Goal: Communication & Community: Answer question/provide support

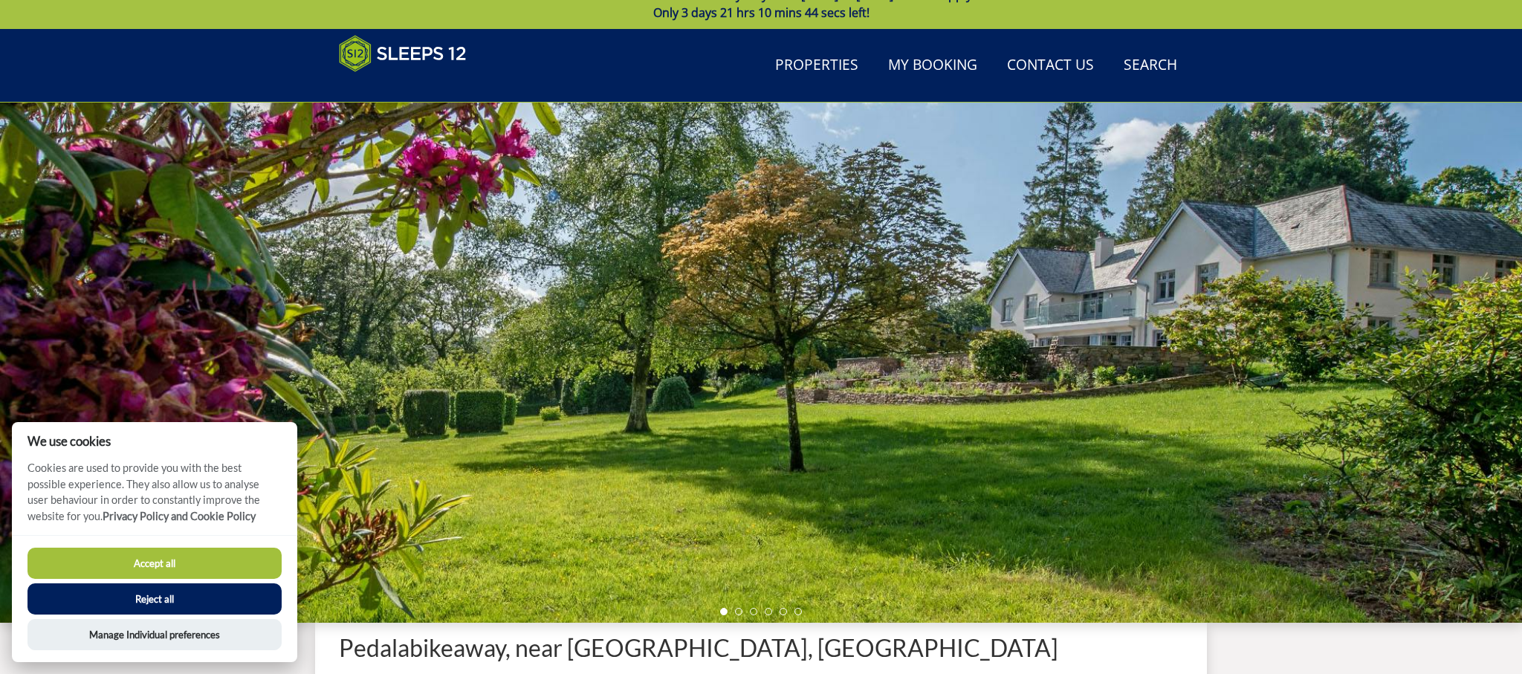
scroll to position [31, 0]
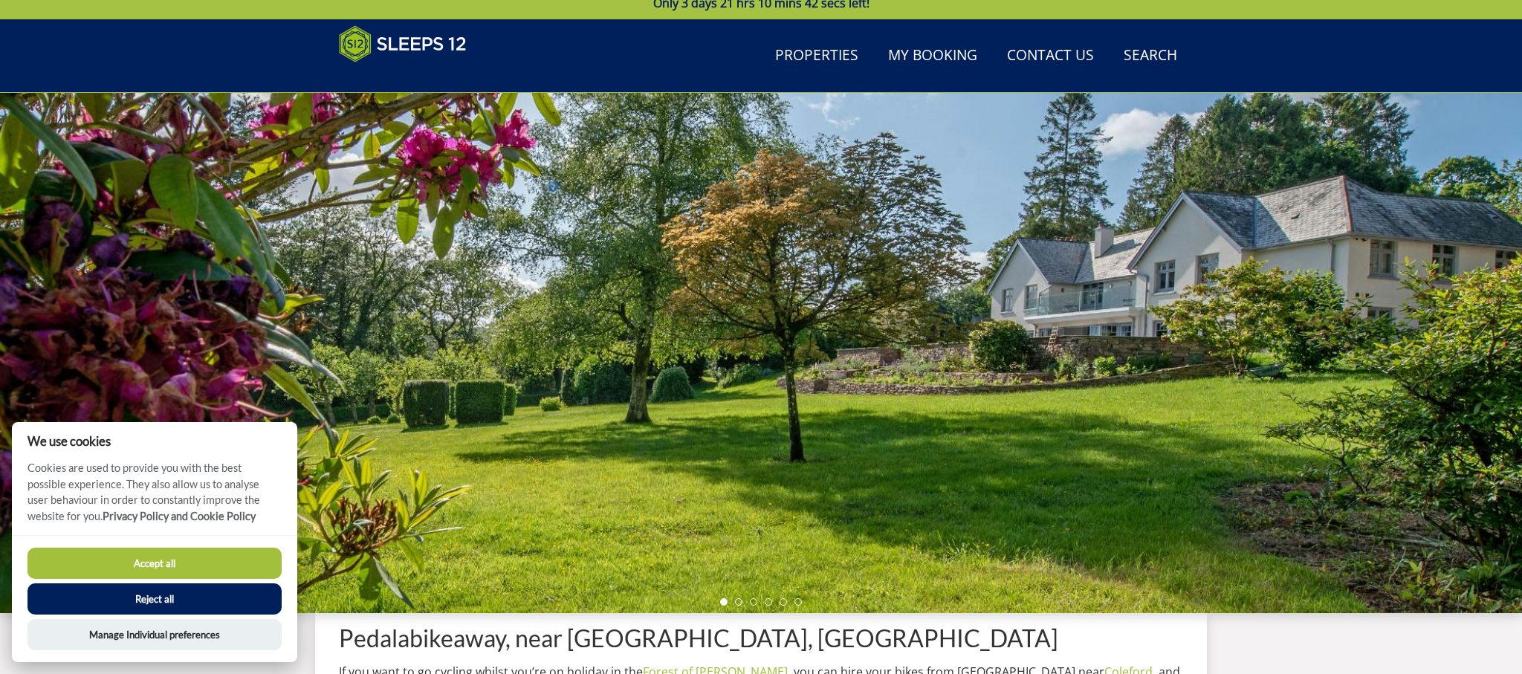
click at [207, 560] on button "Accept all" at bounding box center [154, 563] width 254 height 31
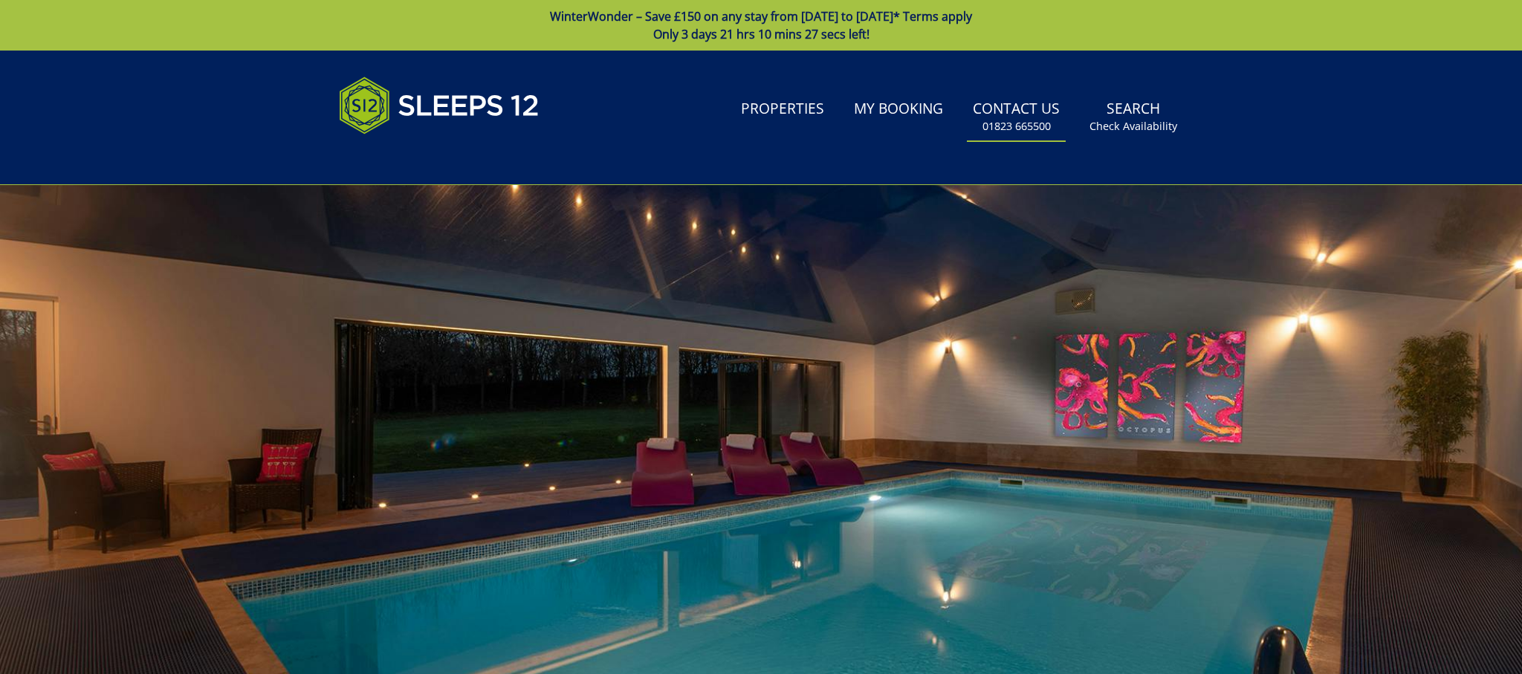
click at [1005, 109] on link "Contact Us [PHONE_NUMBER]" at bounding box center [1016, 117] width 99 height 48
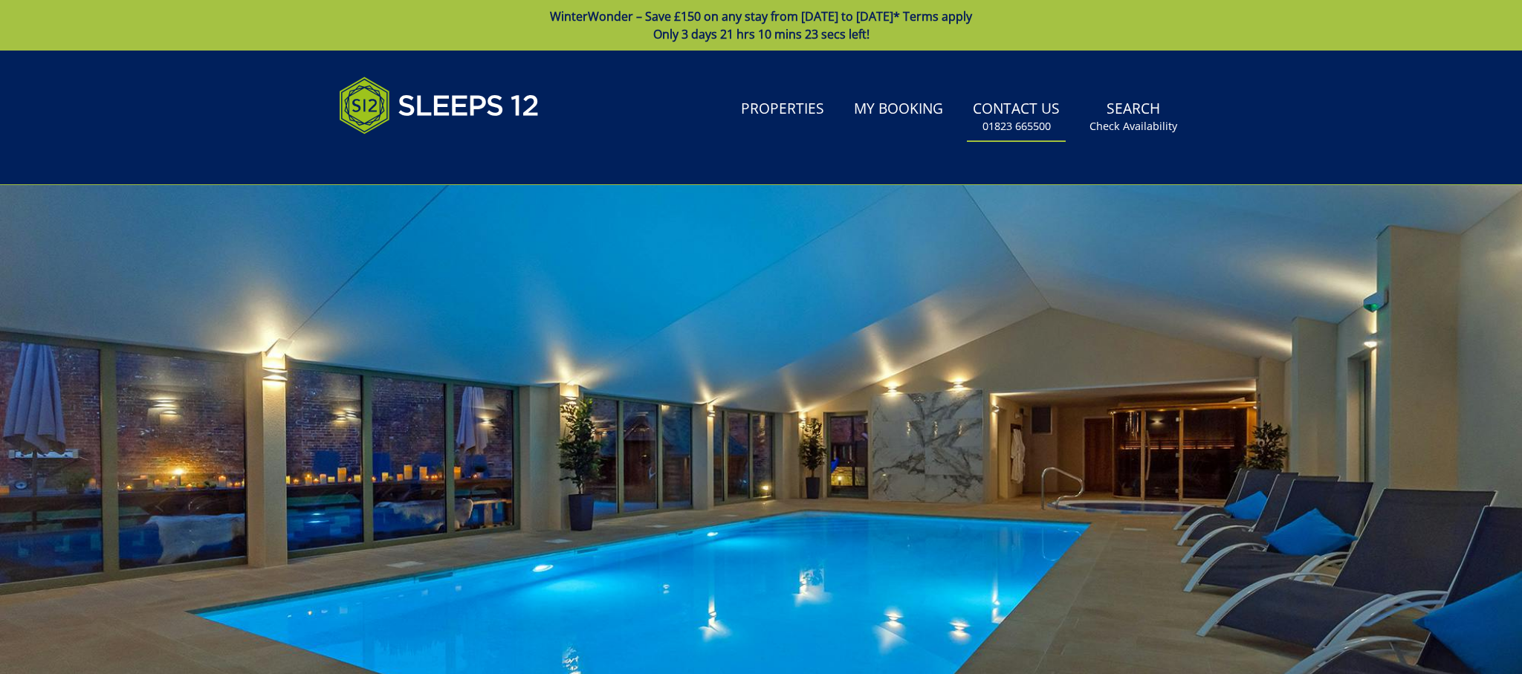
click at [1021, 114] on link "Contact Us [PHONE_NUMBER]" at bounding box center [1016, 117] width 99 height 48
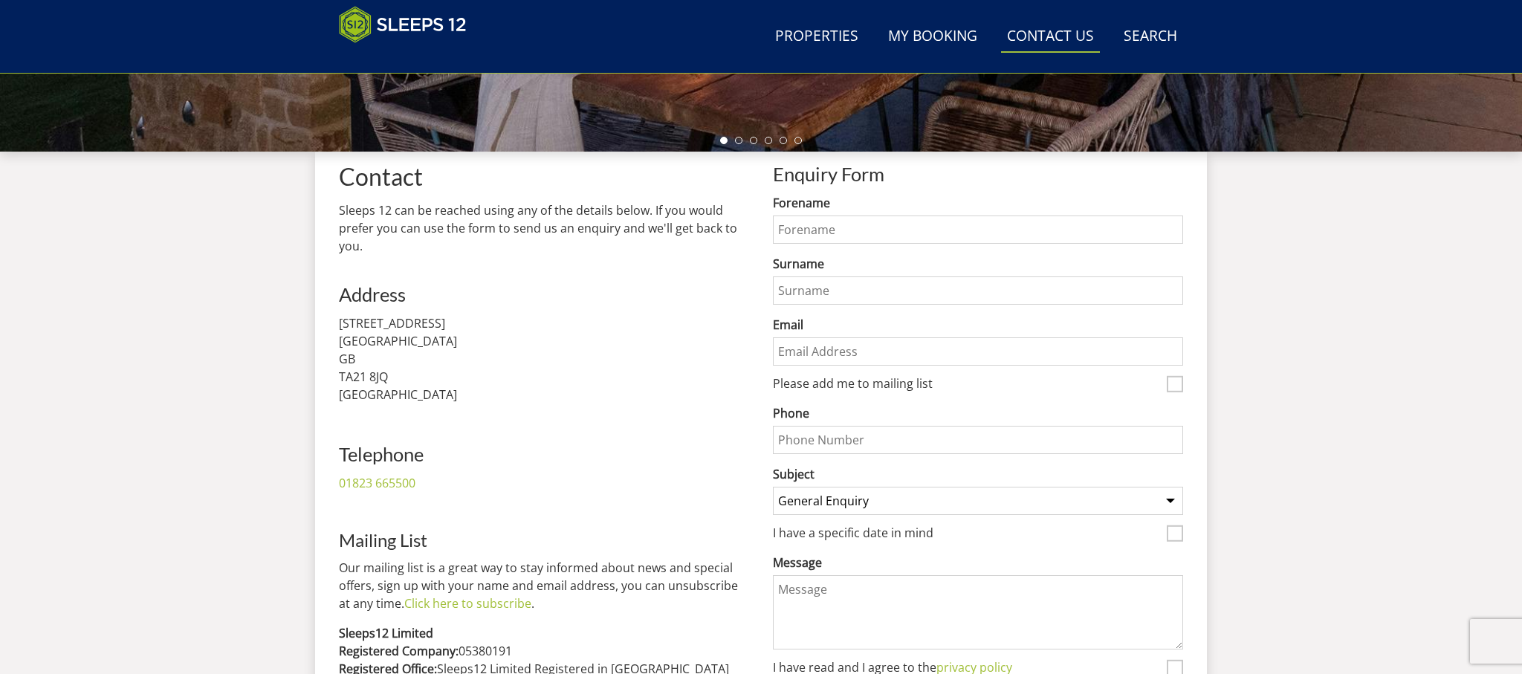
scroll to position [492, 0]
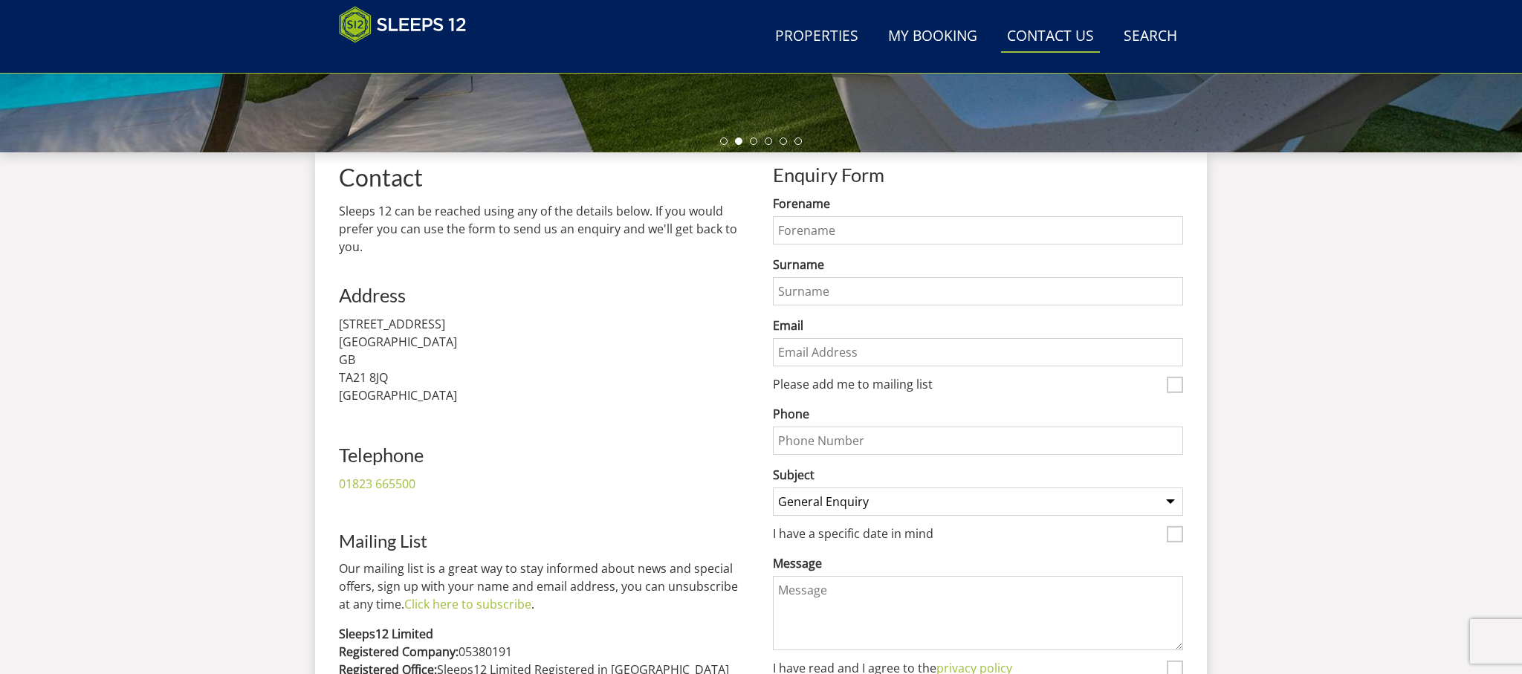
click at [841, 598] on textarea "Message" at bounding box center [978, 613] width 410 height 74
paste textarea "AmFlow, [PERSON_NAME], [MEDICAL_DATA], Transition, Forbidden & Pivot Plus Custo…"
type textarea "AmFlow, [PERSON_NAME], [MEDICAL_DATA], Transition, Forbidden & Pivot Plus Custo…"
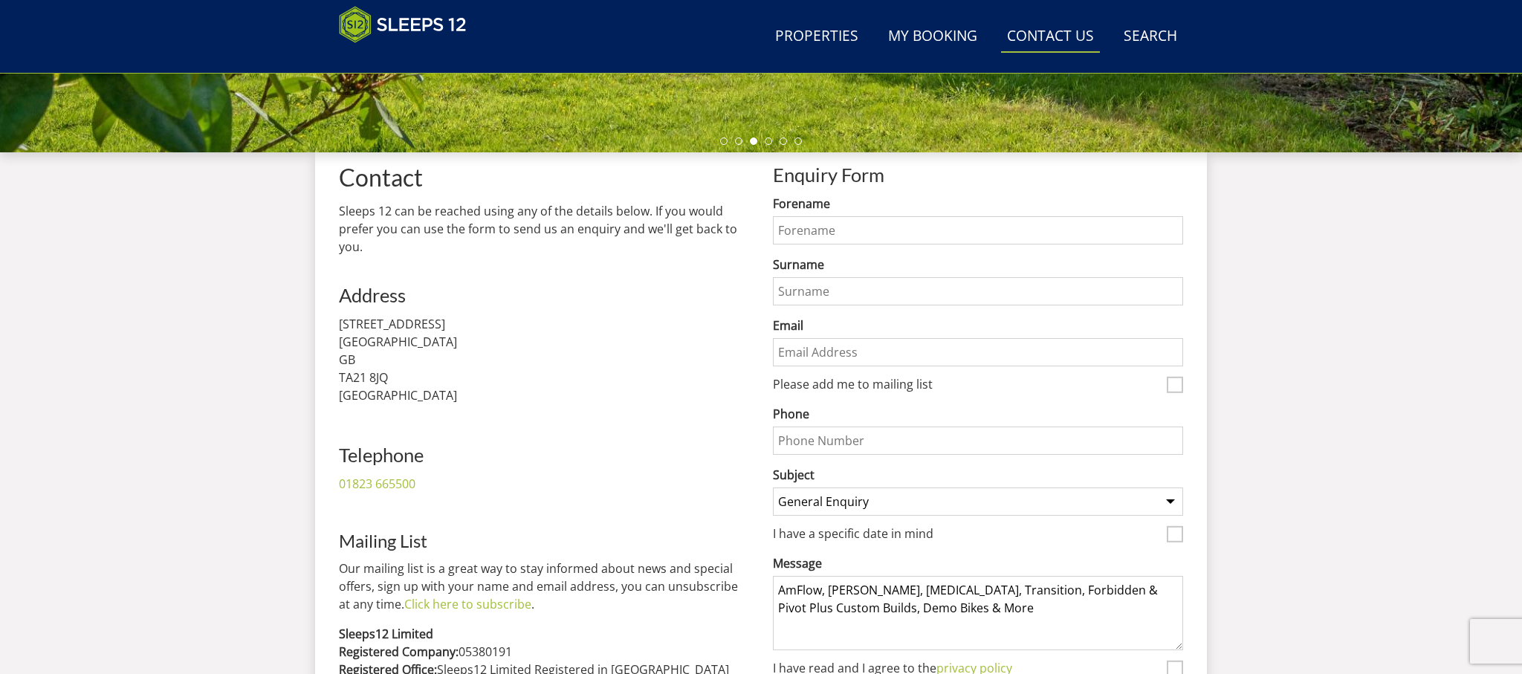
drag, startPoint x: 936, startPoint y: 609, endPoint x: 783, endPoint y: 580, distance: 155.8
click at [783, 580] on textarea "AmFlow, [PERSON_NAME], [MEDICAL_DATA], Transition, Forbidden & Pivot Plus Custo…" at bounding box center [978, 613] width 410 height 74
paste textarea "Hi, Thanks for featuring my client, Pedalabikeaway on your website. Please be a…"
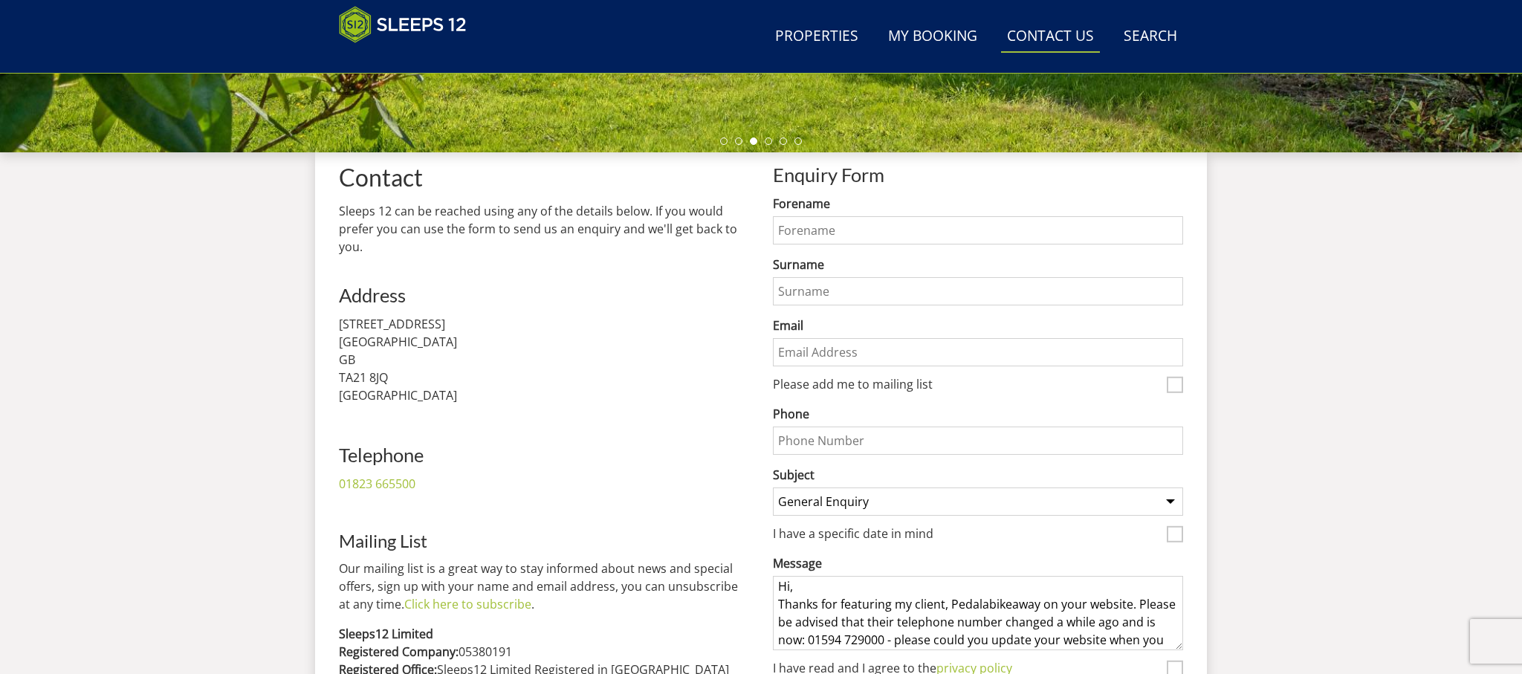
scroll to position [0, 0]
type textarea "Hi, Thanks for featuring my client, Pedalabikeaway on your website. Please be a…"
click at [831, 235] on input "Forename" at bounding box center [978, 230] width 410 height 28
type input "[PERSON_NAME]"
click at [826, 290] on input "Surname" at bounding box center [978, 291] width 410 height 28
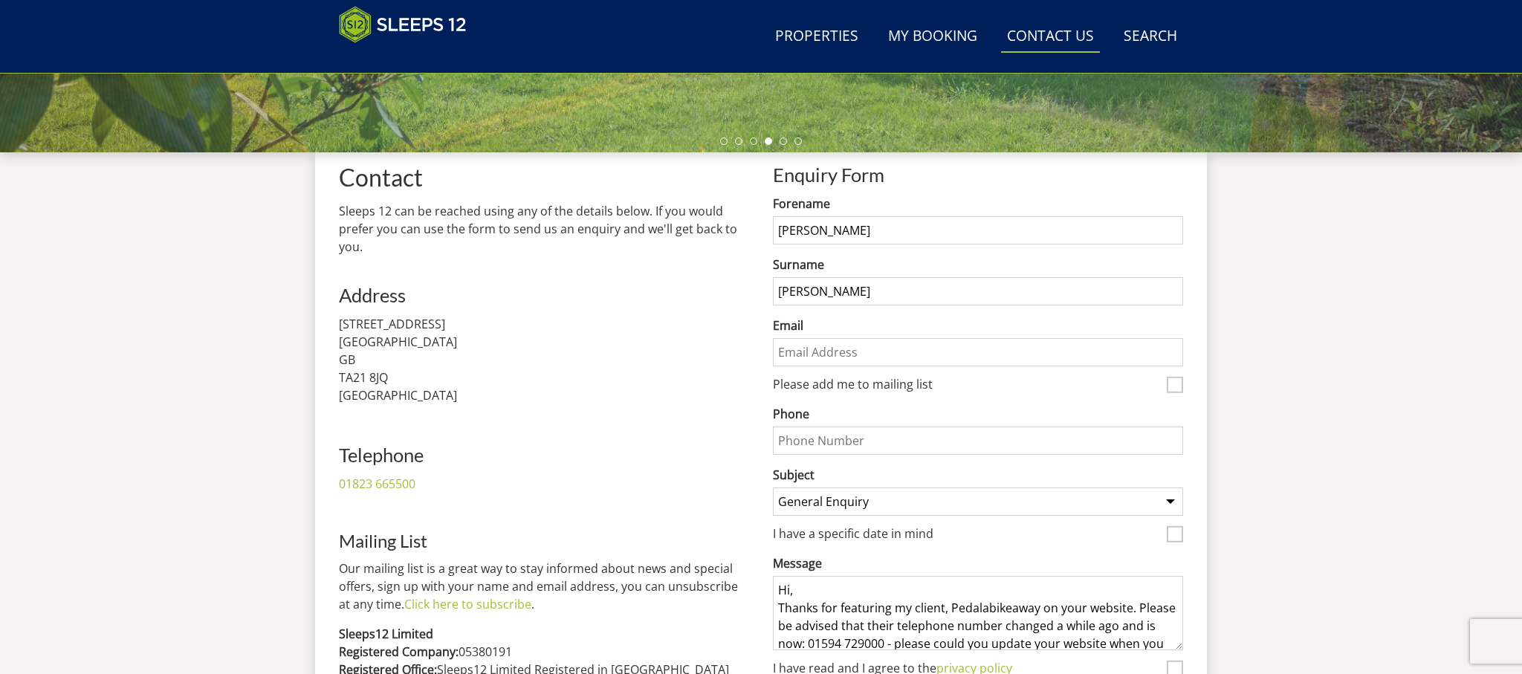
type input "[PERSON_NAME]"
click at [807, 347] on input "Email" at bounding box center [978, 352] width 410 height 28
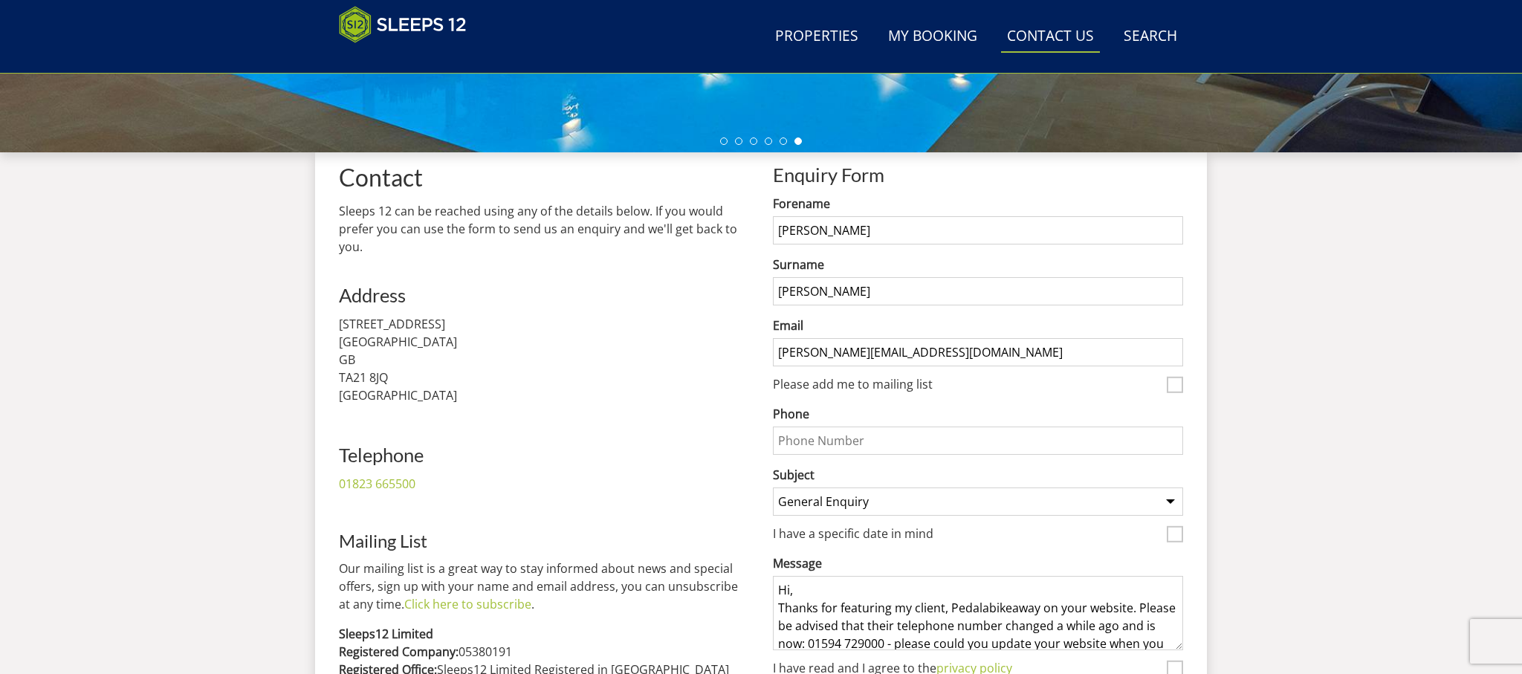
type input "[PERSON_NAME][EMAIL_ADDRESS][DOMAIN_NAME]"
click at [1175, 383] on input "Please add me to mailing list" at bounding box center [1175, 385] width 16 height 16
checkbox input "true"
click at [846, 441] on input "Phone" at bounding box center [978, 441] width 410 height 28
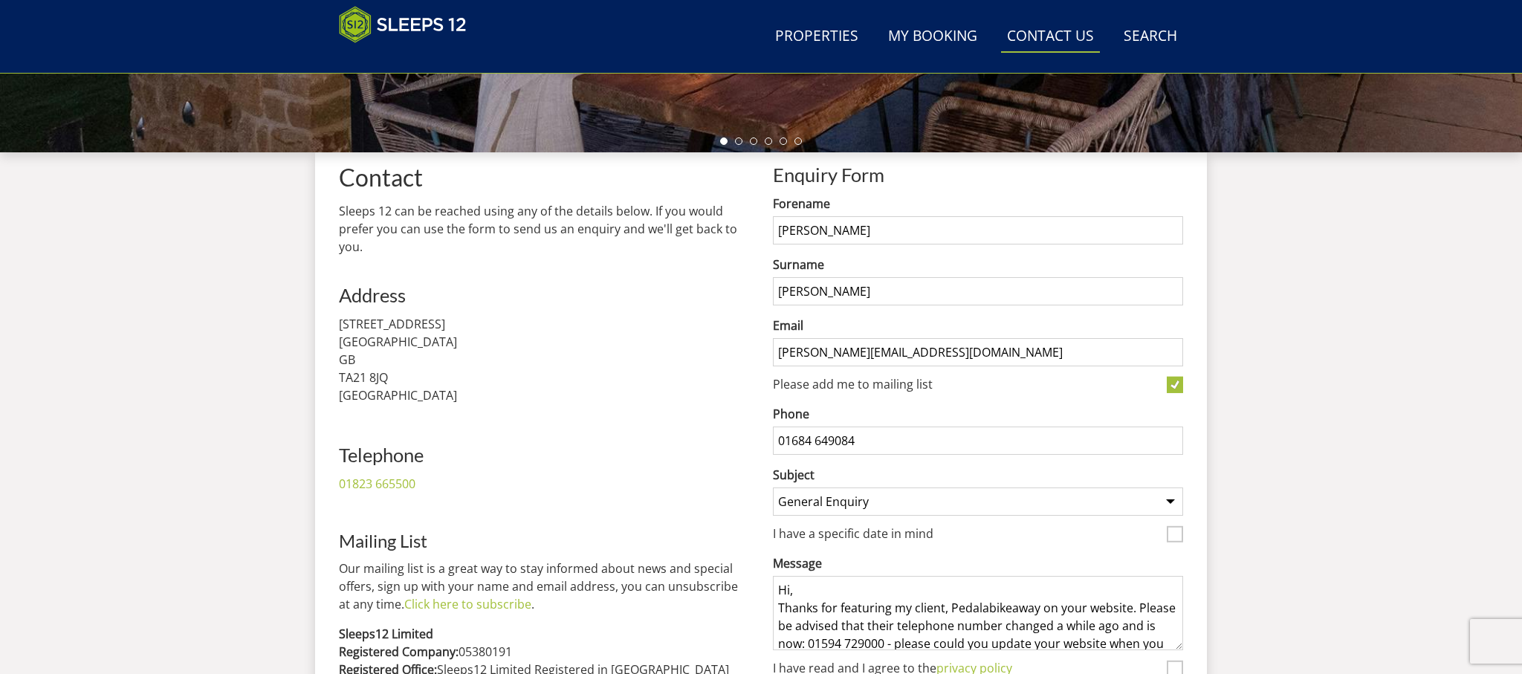
type input "01684 649084"
click at [827, 495] on select "General Enquiry Listing My Property Swallows Rest [GEOGRAPHIC_DATA] [GEOGRAPHIC…" at bounding box center [978, 502] width 410 height 28
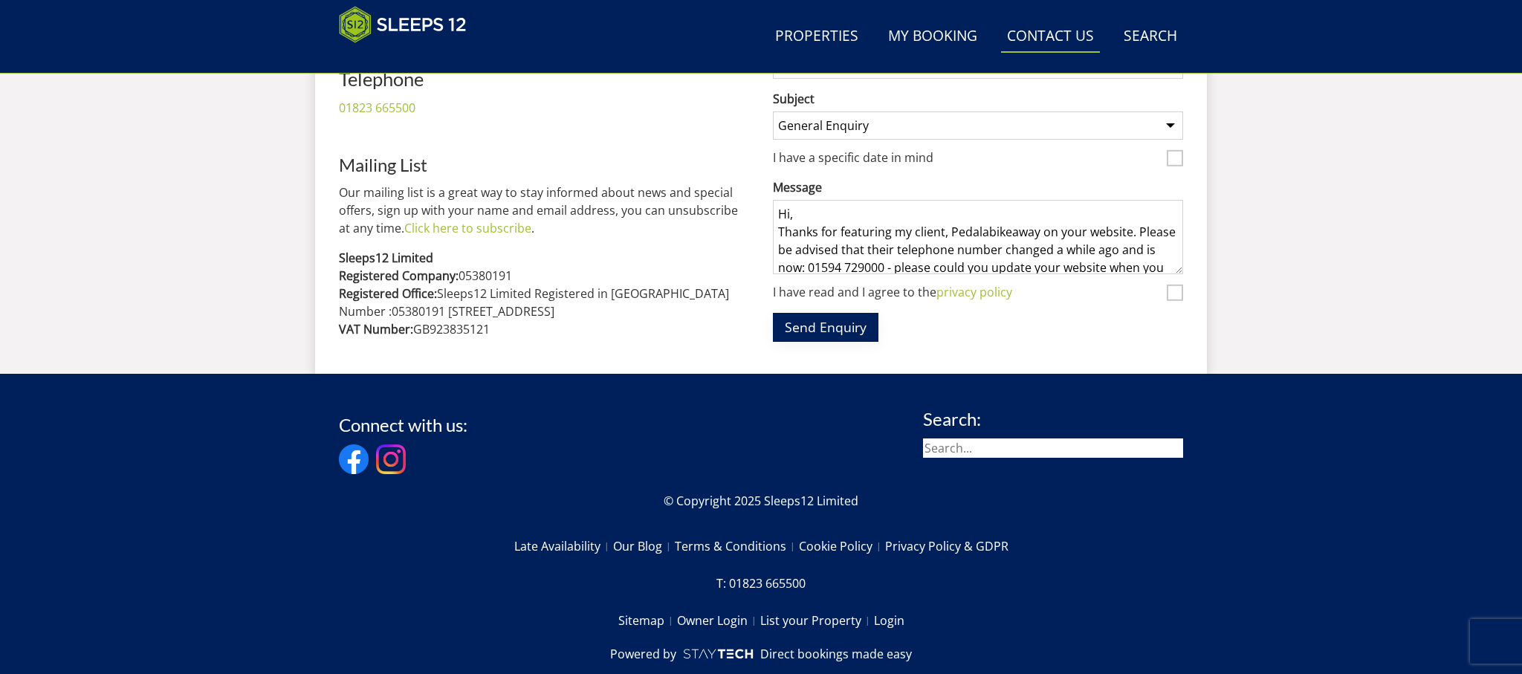
scroll to position [875, 0]
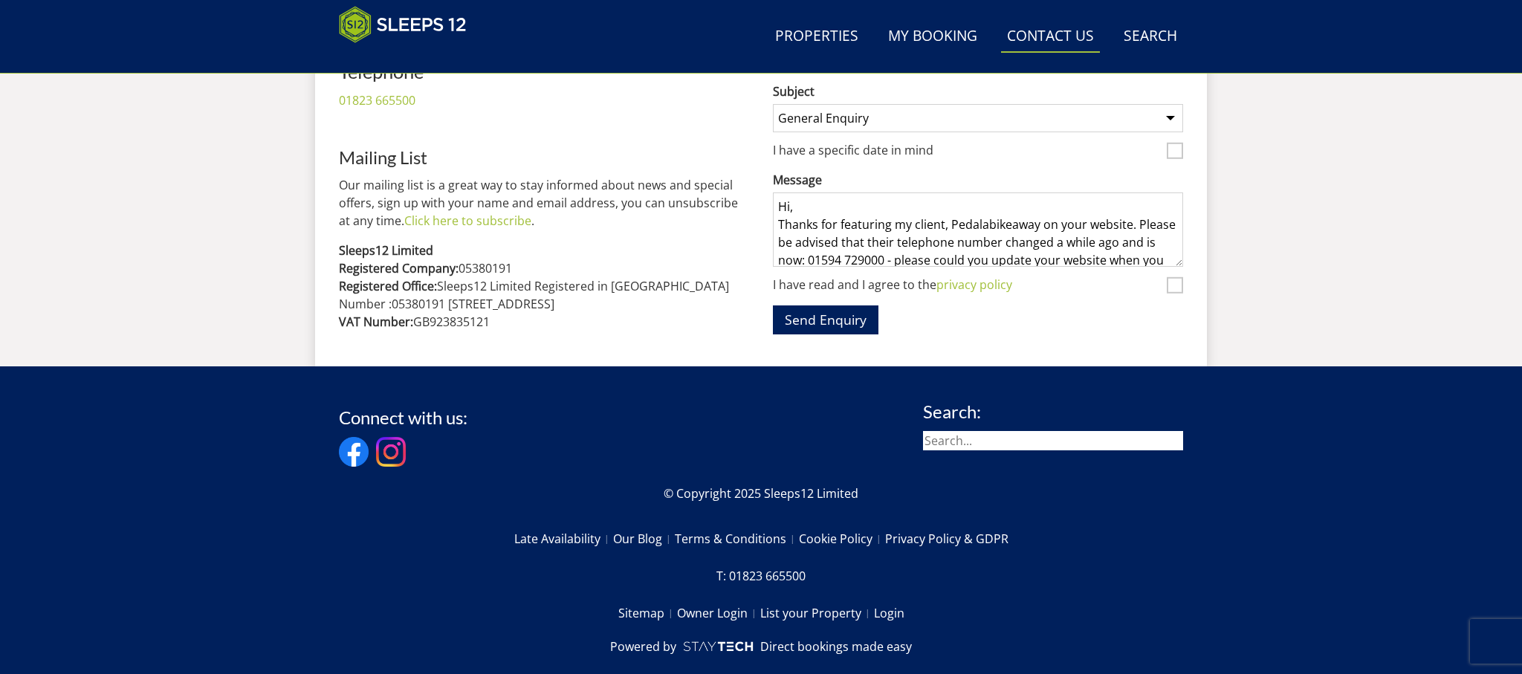
click at [1173, 285] on input "I have read and I agree to the privacy policy" at bounding box center [1175, 285] width 16 height 16
checkbox input "true"
click at [826, 323] on button "Send Enquiry" at bounding box center [826, 319] width 106 height 29
